Goal: Task Accomplishment & Management: Use online tool/utility

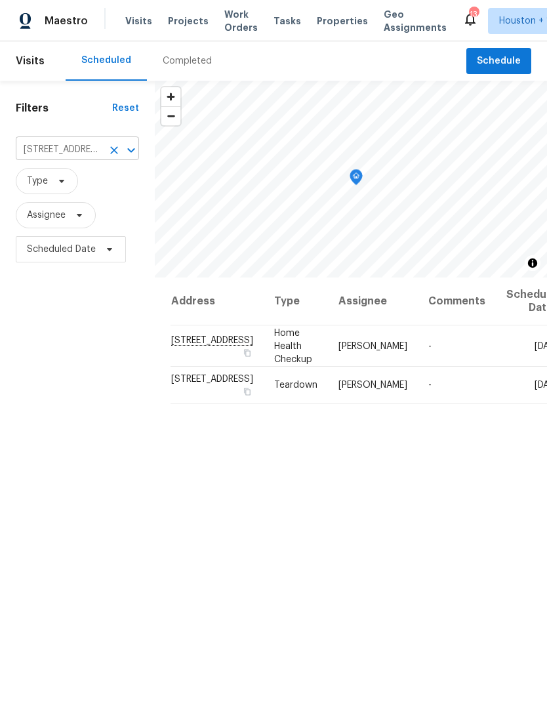
click at [108, 151] on icon "Clear" at bounding box center [114, 150] width 13 height 13
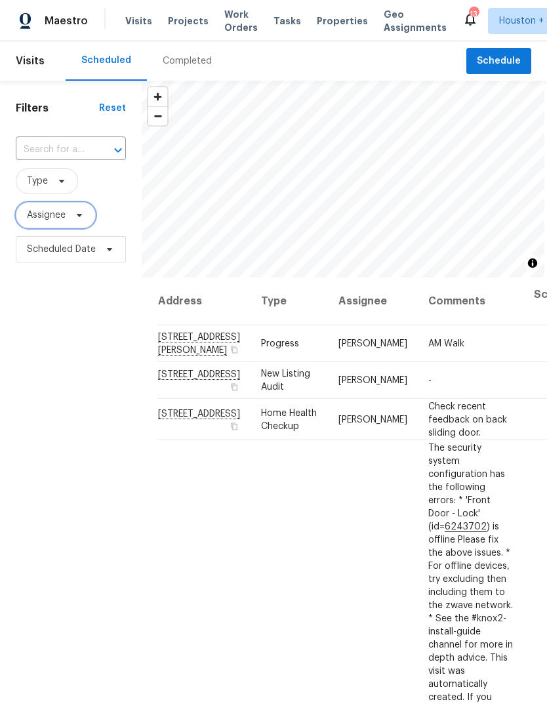
click at [39, 220] on span "Assignee" at bounding box center [46, 215] width 39 height 13
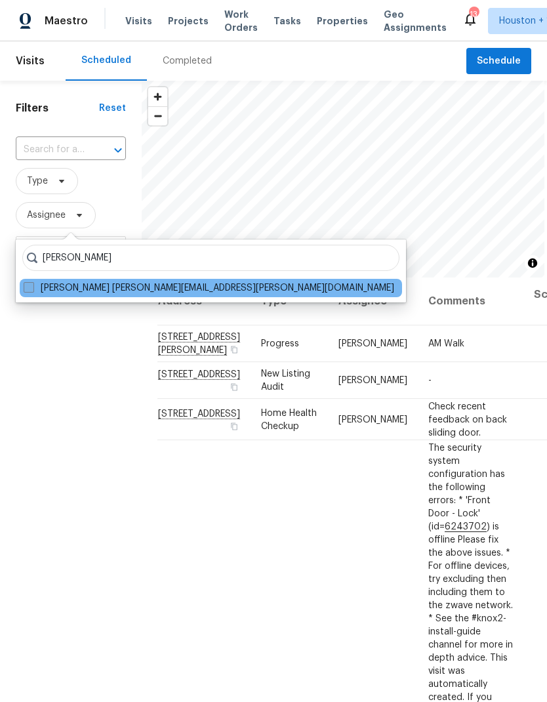
type input "[PERSON_NAME]"
click at [28, 284] on span at bounding box center [29, 287] width 10 height 10
click at [28, 284] on input "[PERSON_NAME] [PERSON_NAME][EMAIL_ADDRESS][PERSON_NAME][DOMAIN_NAME]" at bounding box center [28, 285] width 9 height 9
checkbox input "true"
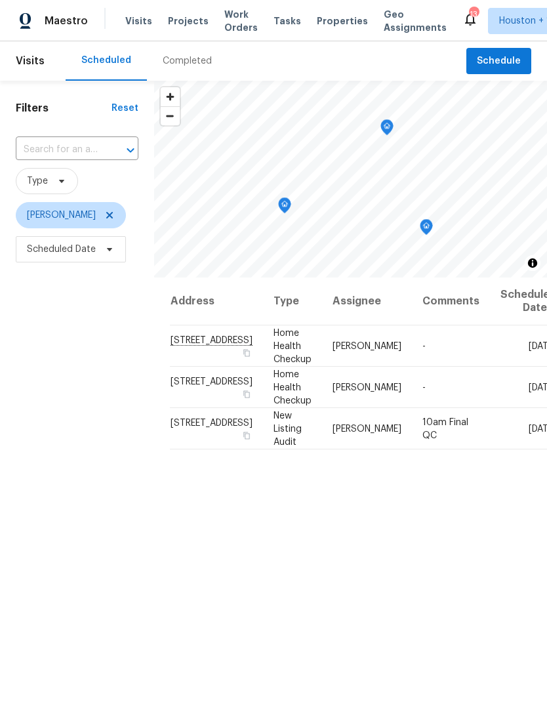
click at [178, 62] on div "Completed" at bounding box center [187, 60] width 49 height 13
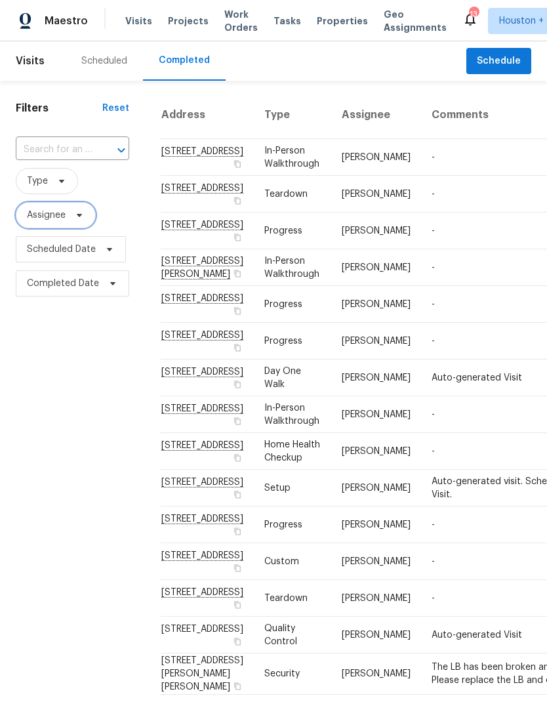
click at [27, 224] on span "Assignee" at bounding box center [56, 215] width 80 height 26
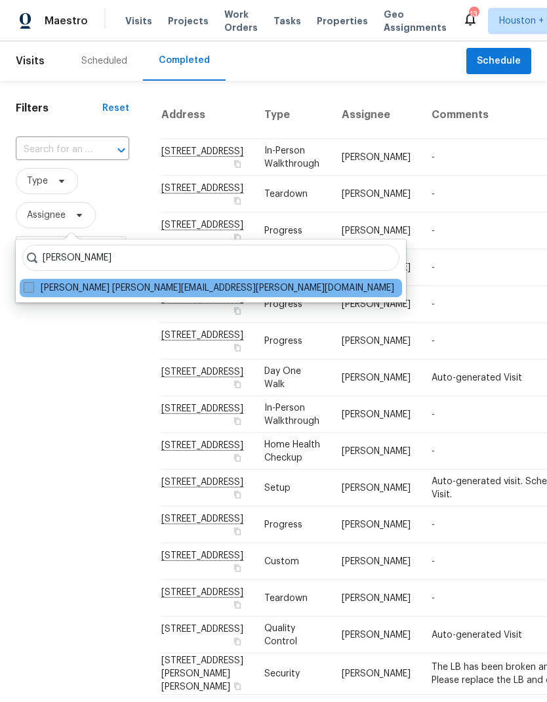
type input "[PERSON_NAME]"
click at [25, 290] on span at bounding box center [29, 287] width 10 height 10
click at [25, 290] on input "[PERSON_NAME] [PERSON_NAME][EMAIL_ADDRESS][PERSON_NAME][DOMAIN_NAME]" at bounding box center [28, 285] width 9 height 9
checkbox input "true"
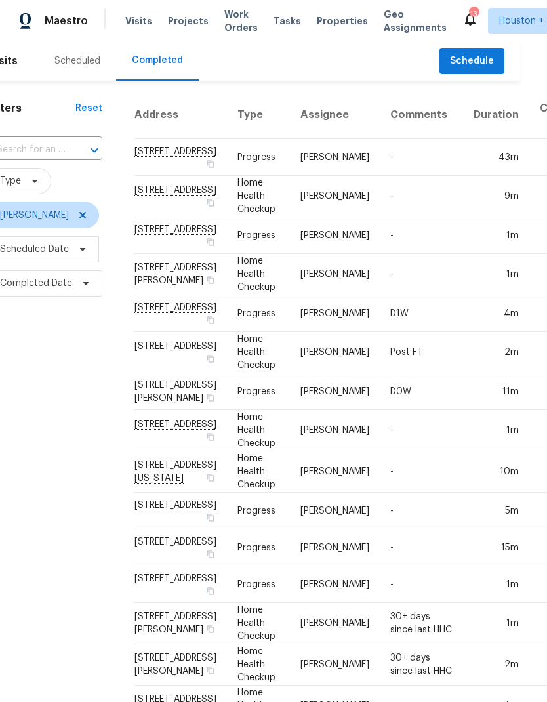
scroll to position [0, 26]
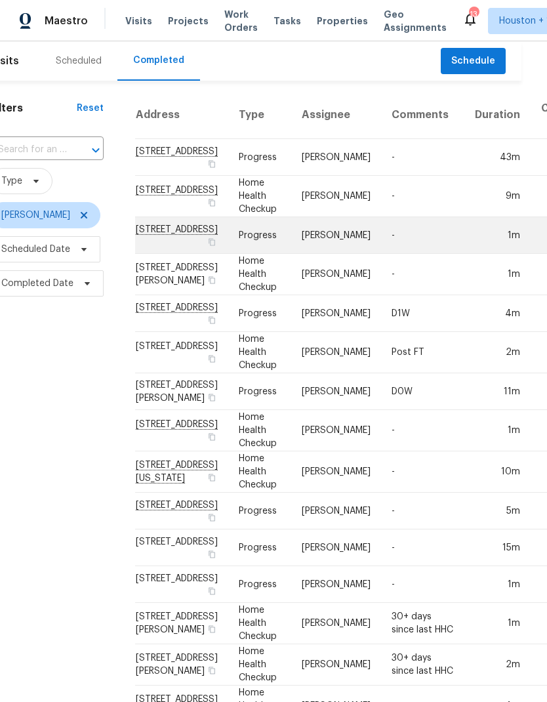
click at [393, 254] on td "-" at bounding box center [422, 235] width 83 height 37
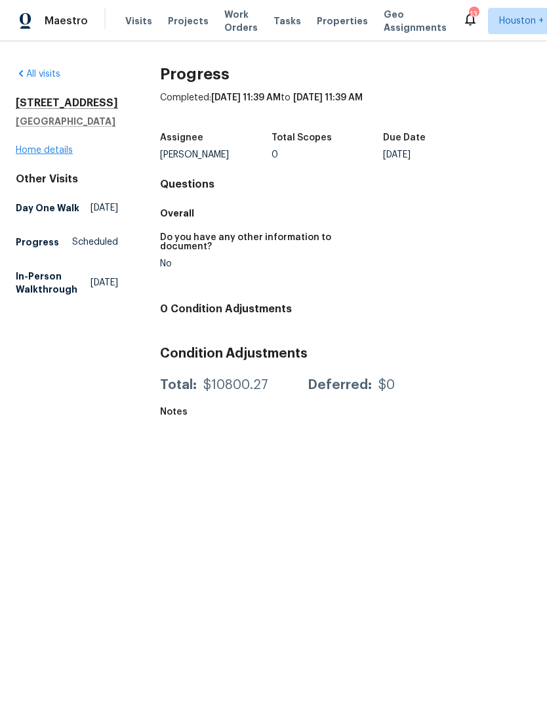
click at [33, 155] on link "Home details" at bounding box center [44, 150] width 57 height 9
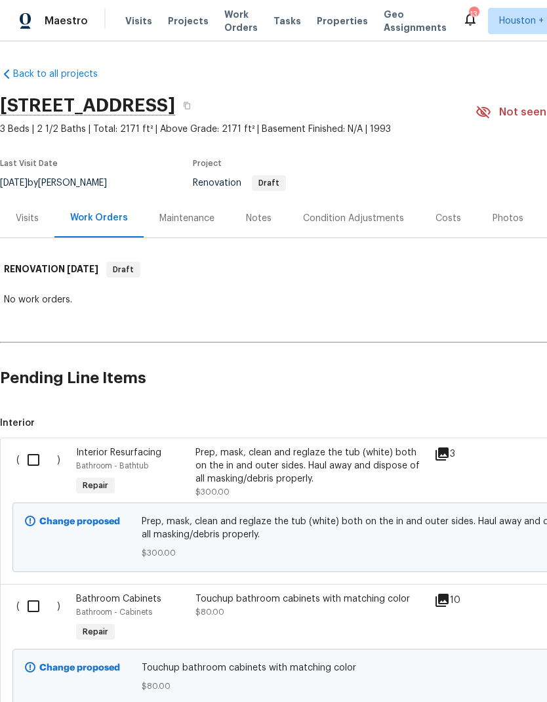
click at [256, 222] on div "Notes" at bounding box center [259, 218] width 26 height 13
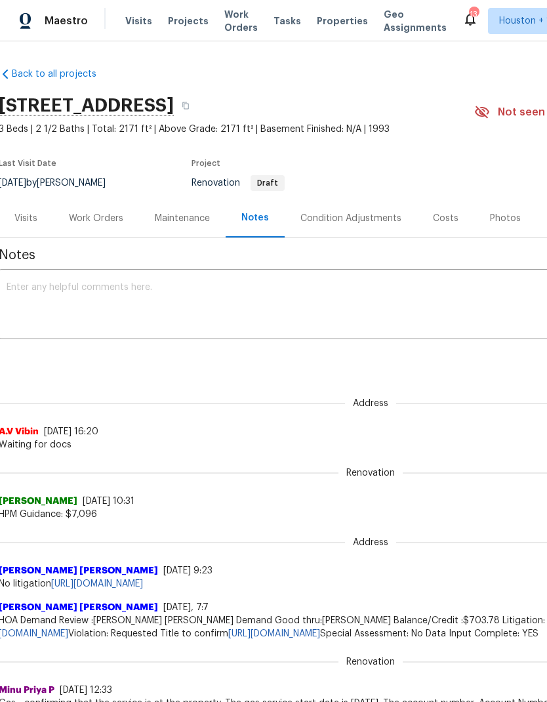
scroll to position [0, 1]
click at [129, 26] on span "Visits" at bounding box center [138, 20] width 27 height 13
